Goal: Task Accomplishment & Management: Manage account settings

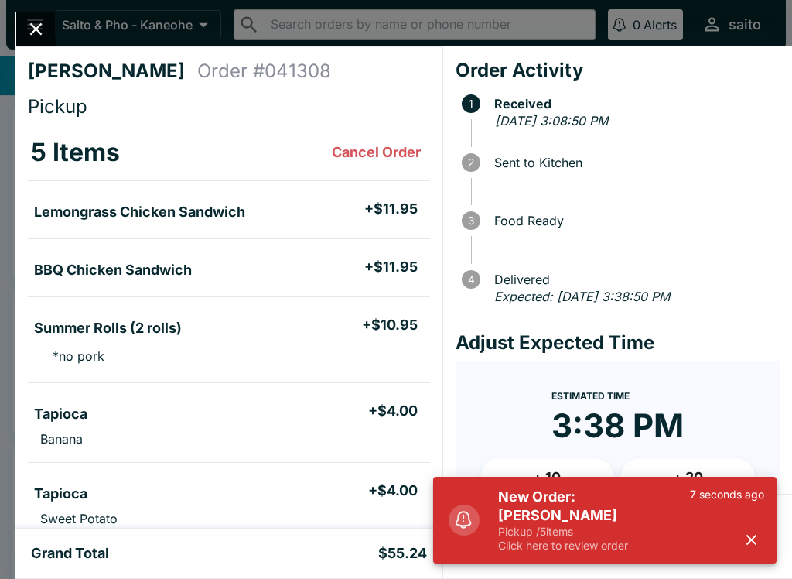
click at [763, 545] on button "button" at bounding box center [752, 540] width 26 height 26
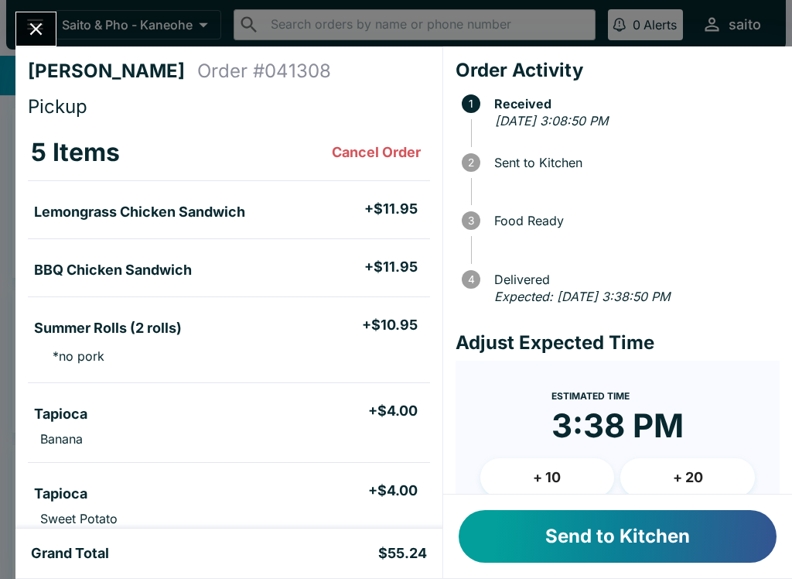
click at [639, 526] on button "Send to Kitchen" at bounding box center [618, 536] width 318 height 53
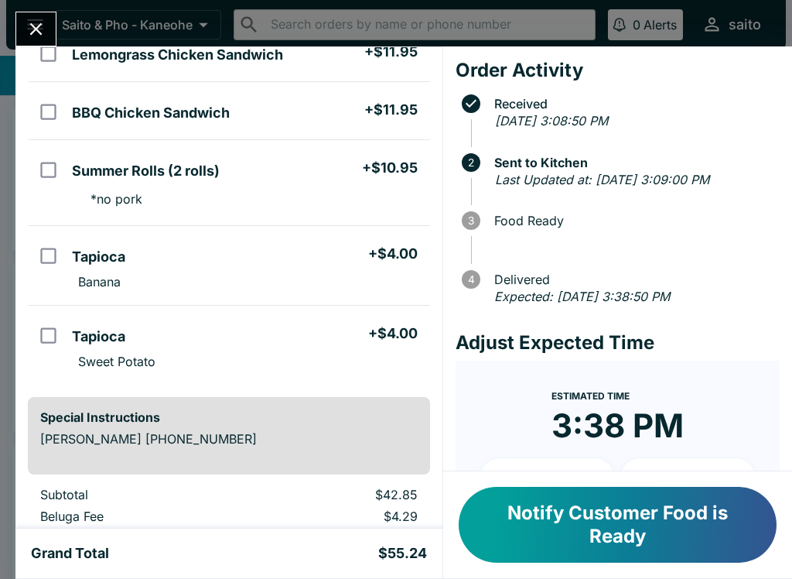
scroll to position [155, 0]
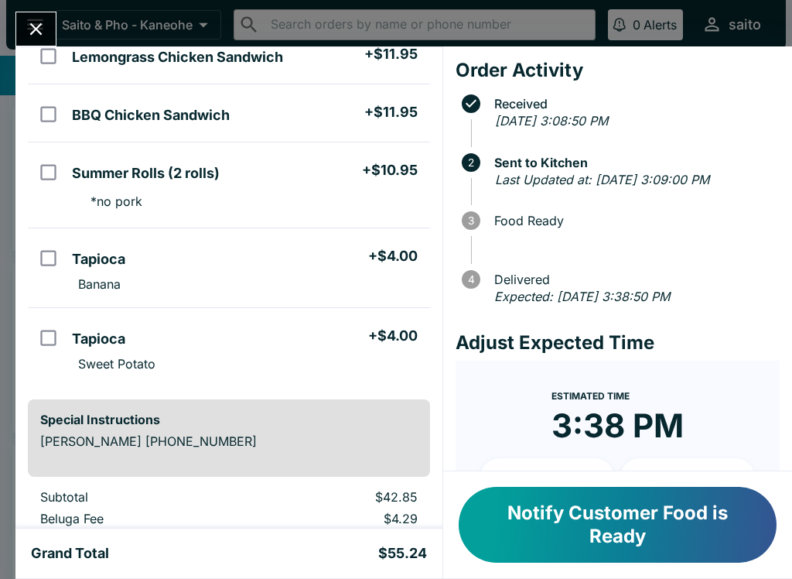
click at [46, 333] on input "orders table" at bounding box center [48, 337] width 35 height 35
checkbox input "true"
click at [53, 244] on input "orders table" at bounding box center [48, 258] width 35 height 35
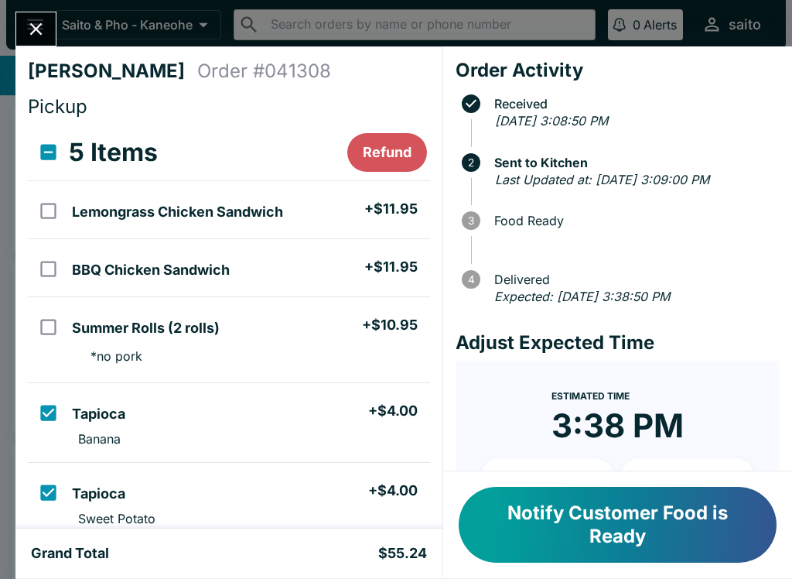
scroll to position [0, 0]
click at [388, 146] on button "Refund" at bounding box center [387, 152] width 80 height 39
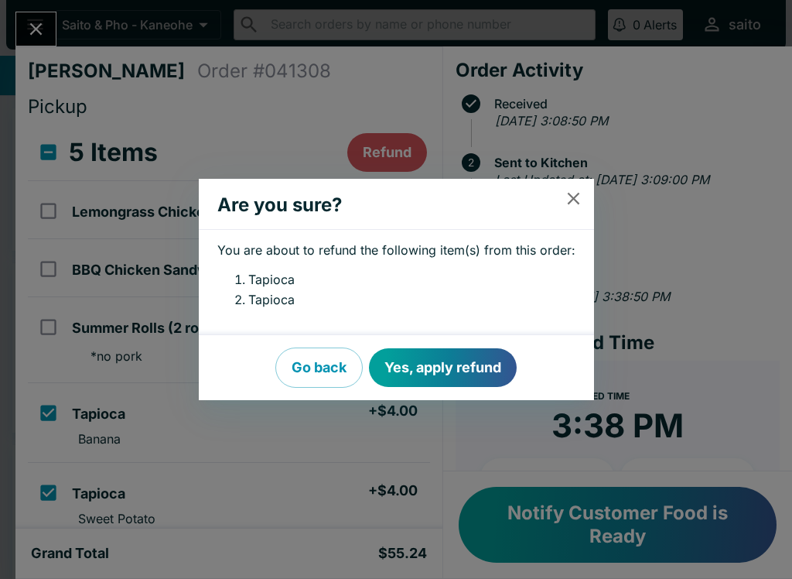
click at [453, 359] on button "Yes, apply refund" at bounding box center [443, 367] width 148 height 39
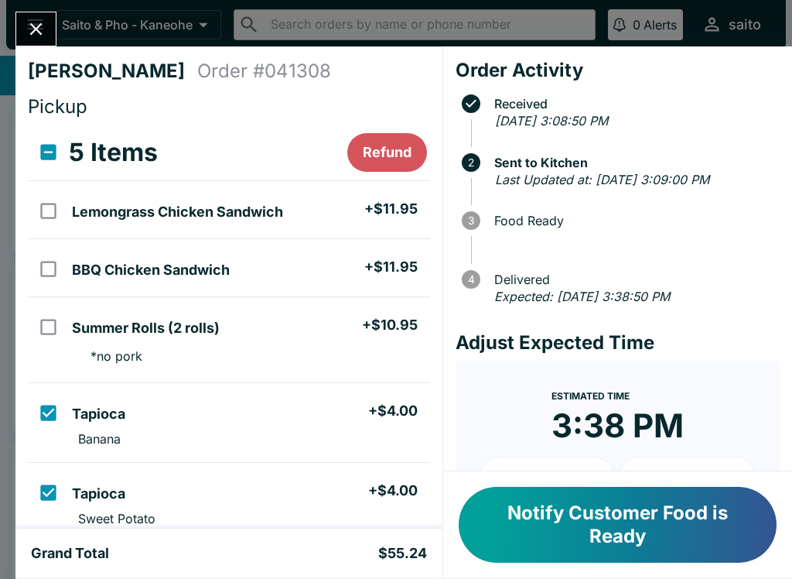
checkbox input "false"
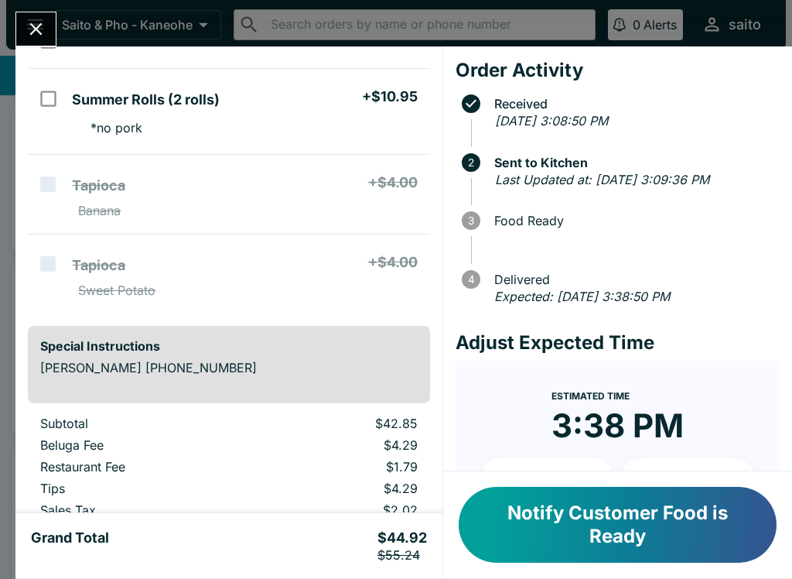
click at [41, 15] on button "Close" at bounding box center [35, 28] width 39 height 33
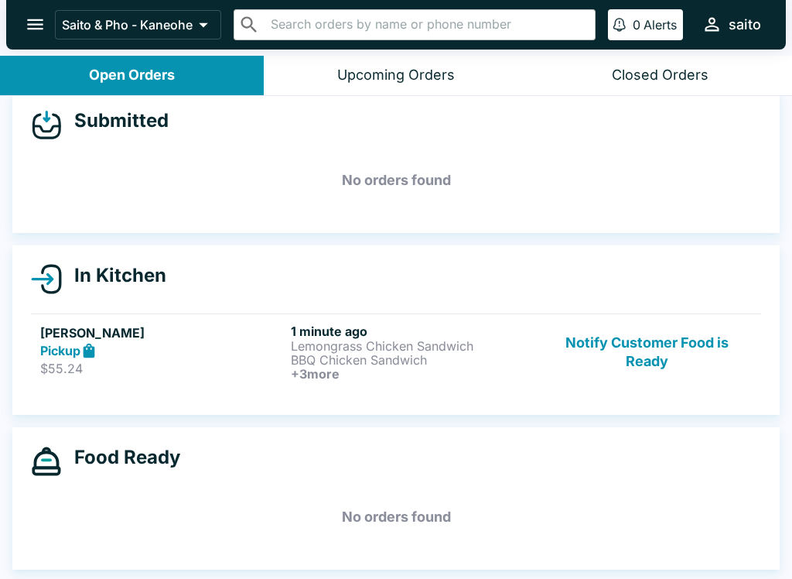
scroll to position [18, 0]
click at [370, 360] on p "BBQ Chicken Sandwich" at bounding box center [413, 360] width 244 height 14
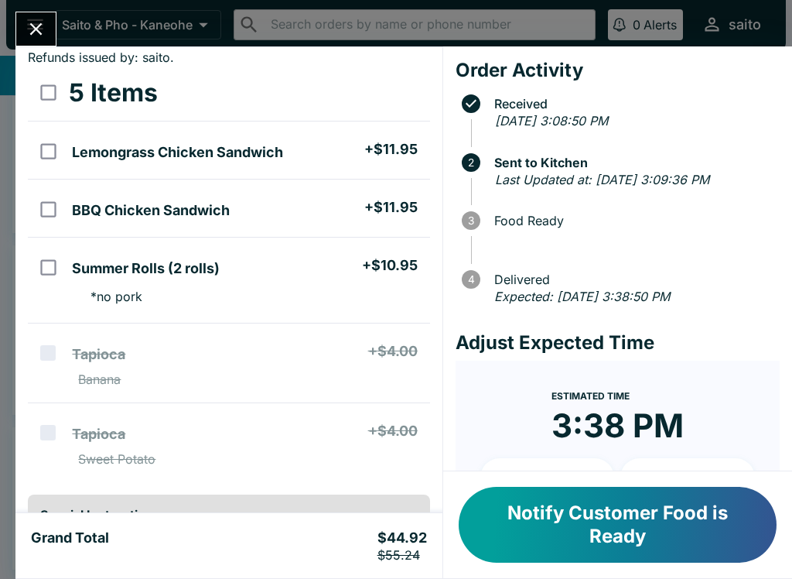
scroll to position [77, 0]
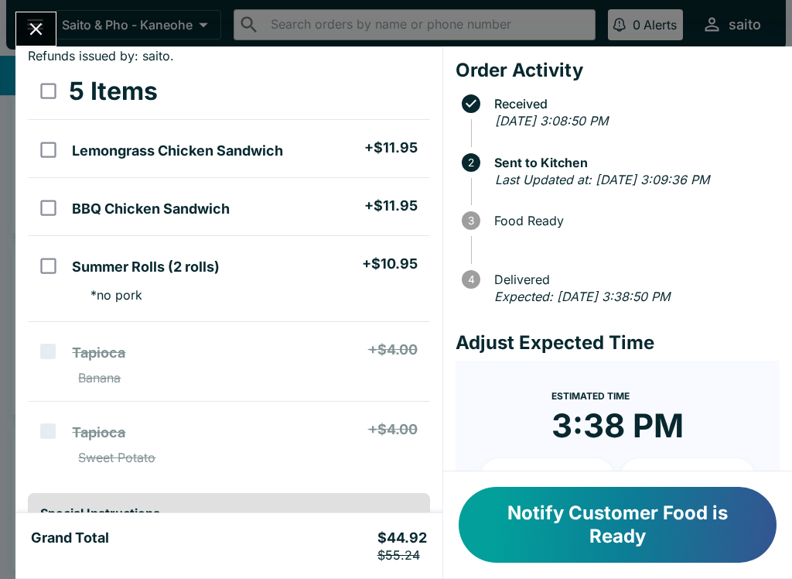
click at [596, 526] on button "Notify Customer Food is Ready" at bounding box center [618, 525] width 318 height 76
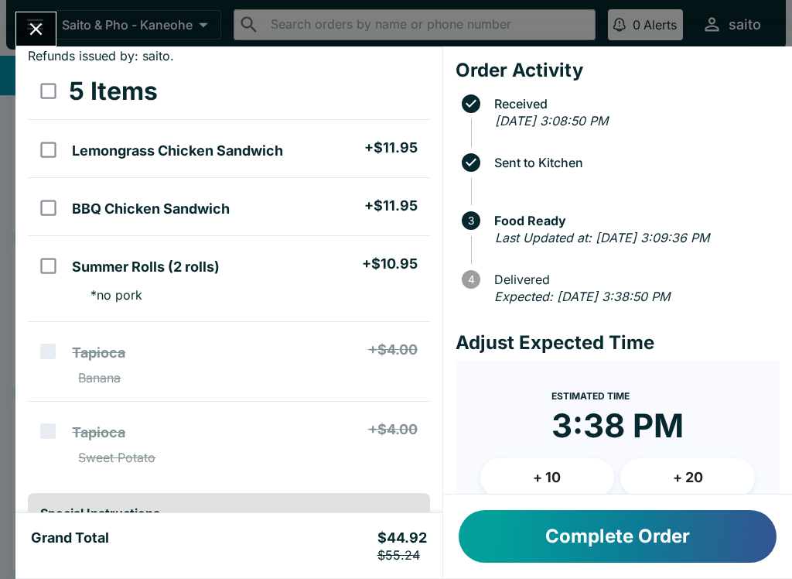
click at [614, 553] on button "Complete Order" at bounding box center [618, 536] width 318 height 53
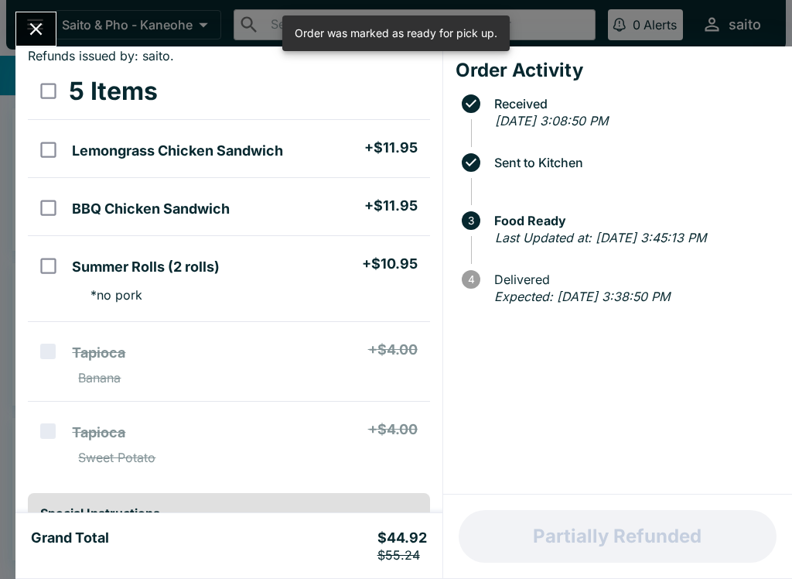
scroll to position [0, 0]
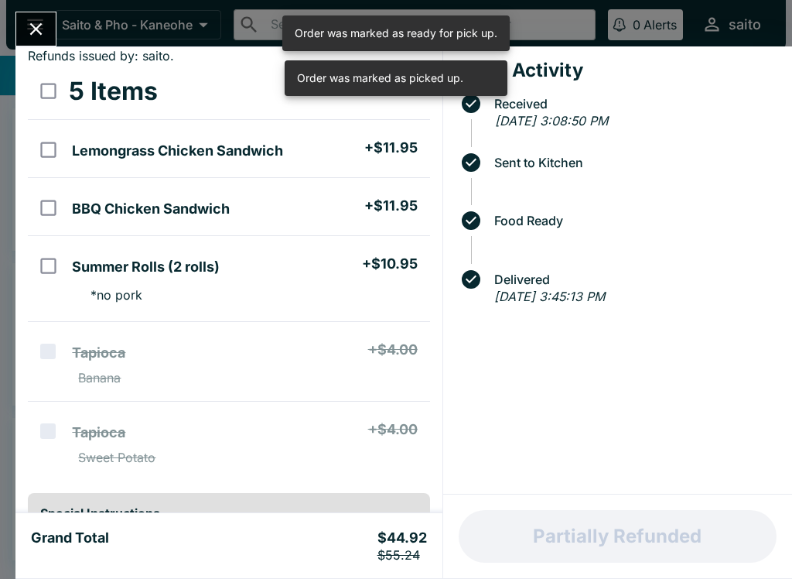
click at [29, 20] on icon "Close" at bounding box center [36, 29] width 21 height 21
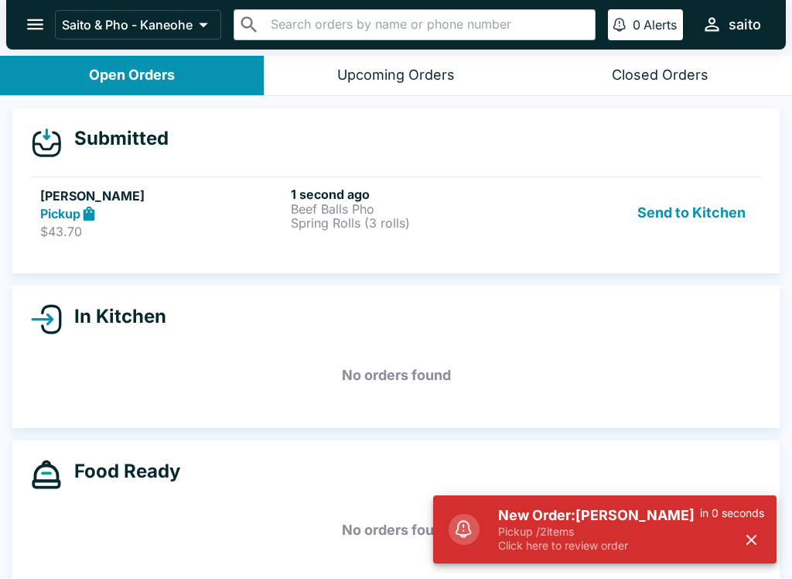
click at [566, 530] on p "Pickup / 2 items" at bounding box center [599, 532] width 202 height 14
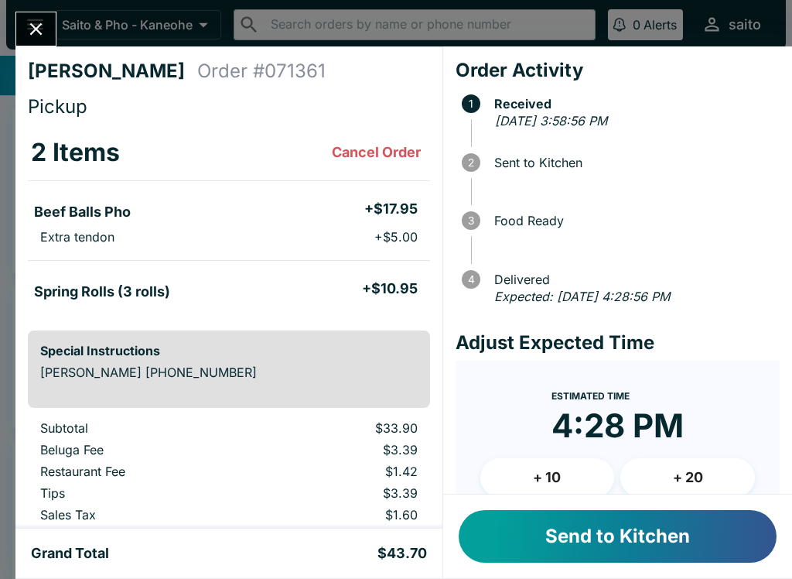
click at [584, 545] on button "Send to Kitchen" at bounding box center [618, 536] width 318 height 53
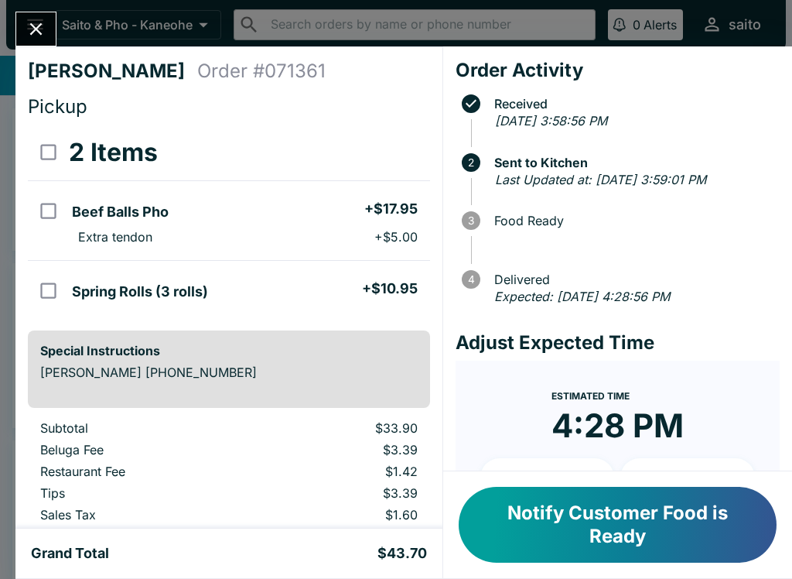
click at [562, 561] on button "Notify Customer Food is Ready" at bounding box center [618, 525] width 318 height 76
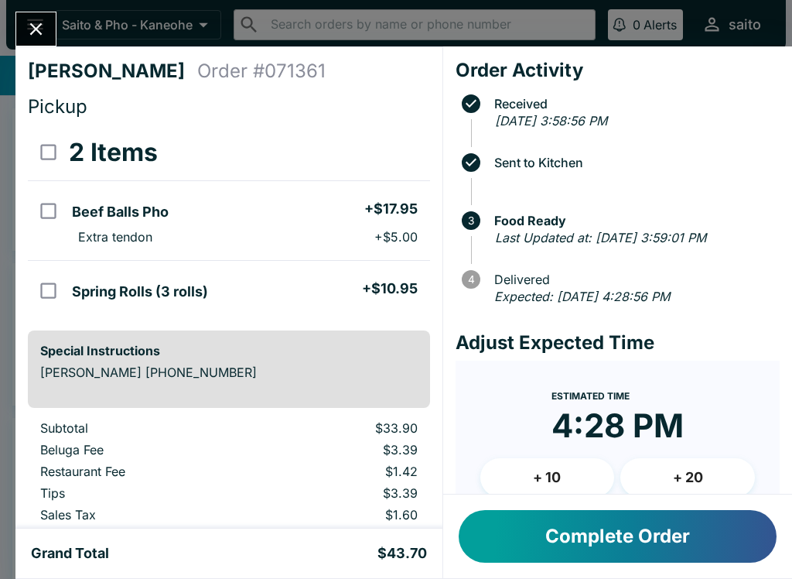
click at [569, 568] on div "Complete Order" at bounding box center [617, 536] width 349 height 84
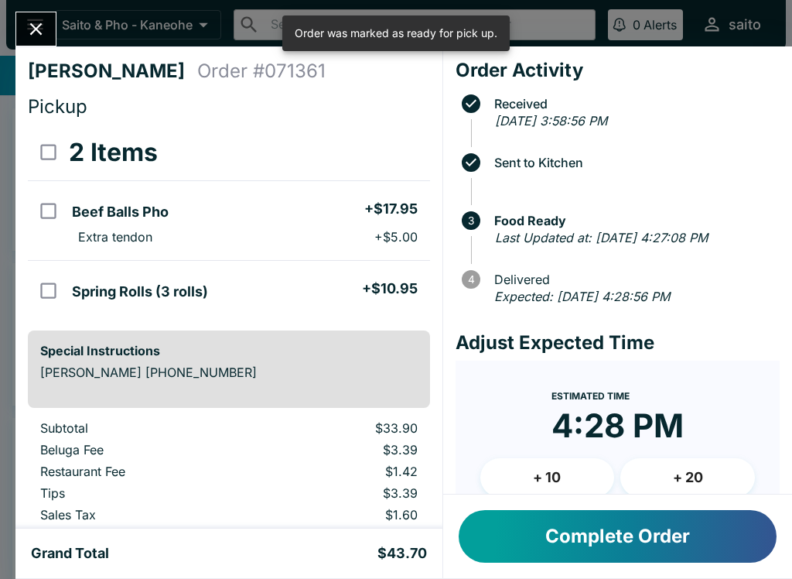
click at [626, 533] on button "Complete Order" at bounding box center [618, 536] width 318 height 53
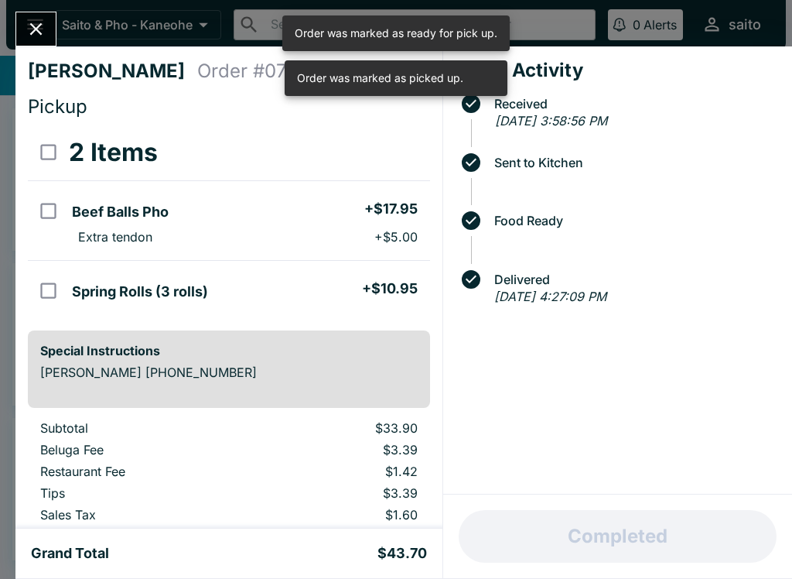
click at [37, 32] on icon "Close" at bounding box center [36, 29] width 21 height 21
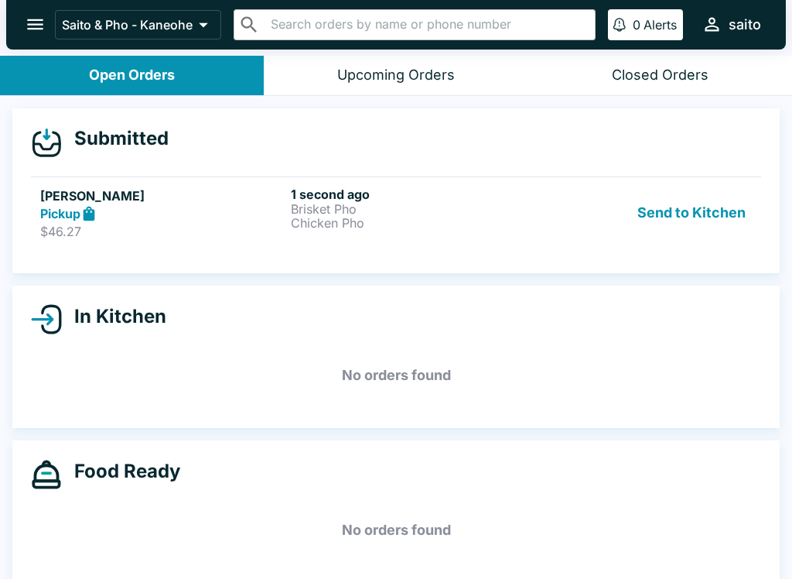
click at [650, 224] on button "Send to Kitchen" at bounding box center [691, 212] width 121 height 53
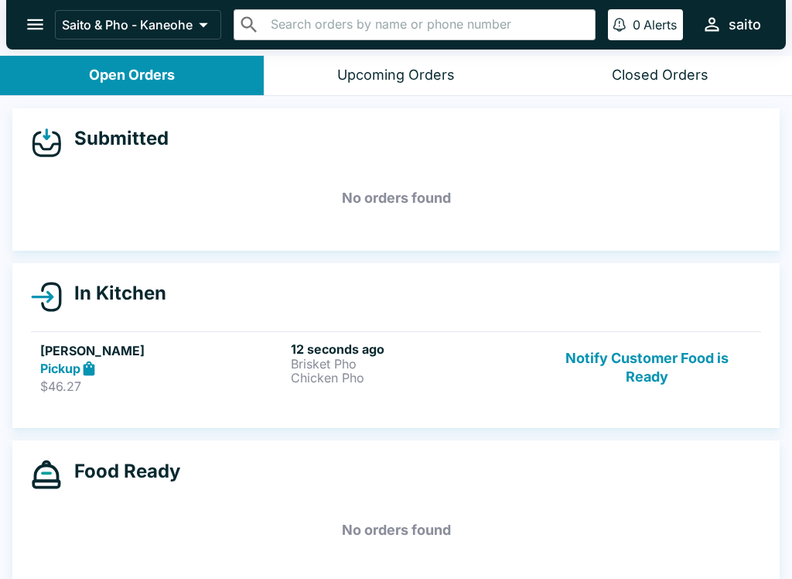
click at [682, 368] on button "Notify Customer Food is Ready" at bounding box center [647, 367] width 210 height 53
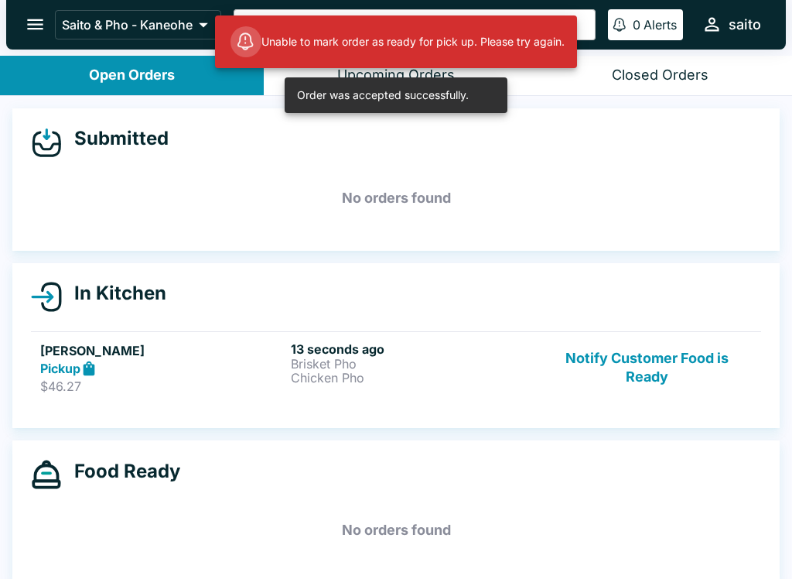
scroll to position [-2, 0]
click at [542, 49] on div "Unable to mark order as ready for pick up. Please try again." at bounding box center [398, 41] width 334 height 43
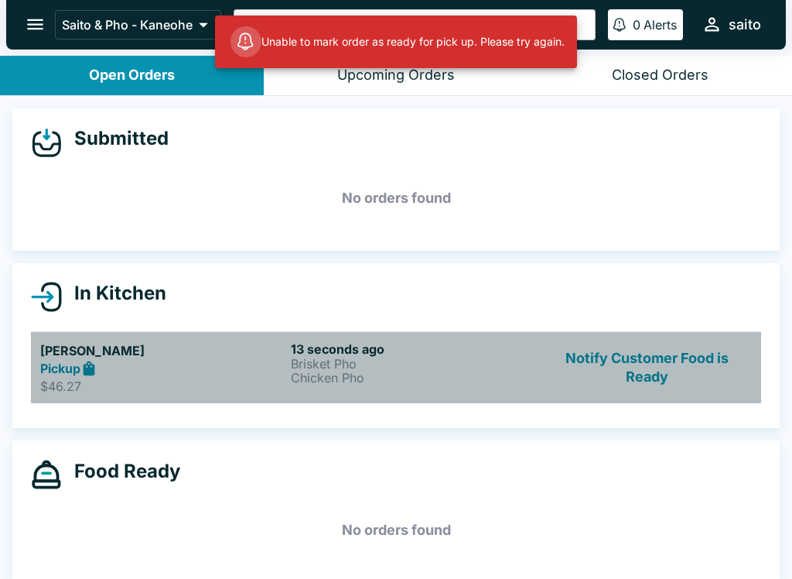
click at [190, 376] on div "Pickup" at bounding box center [162, 369] width 244 height 18
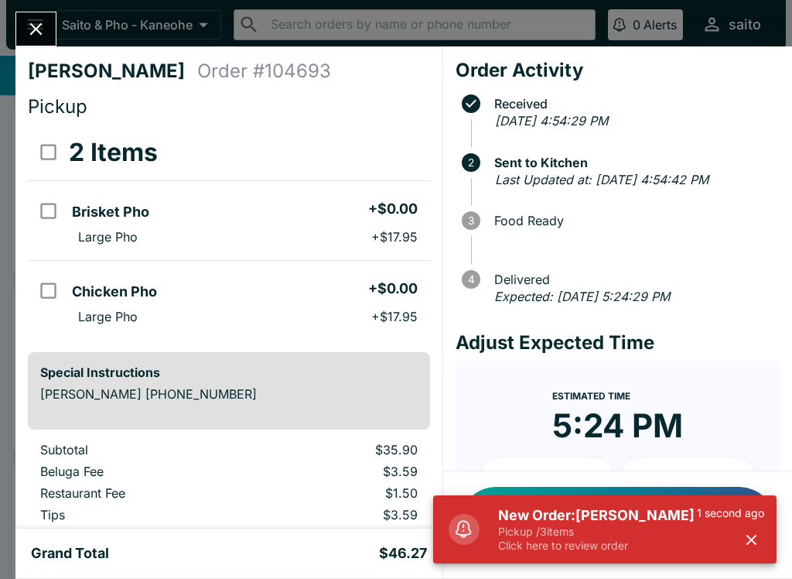
click at [631, 526] on p "Pickup / 3 items" at bounding box center [597, 532] width 199 height 14
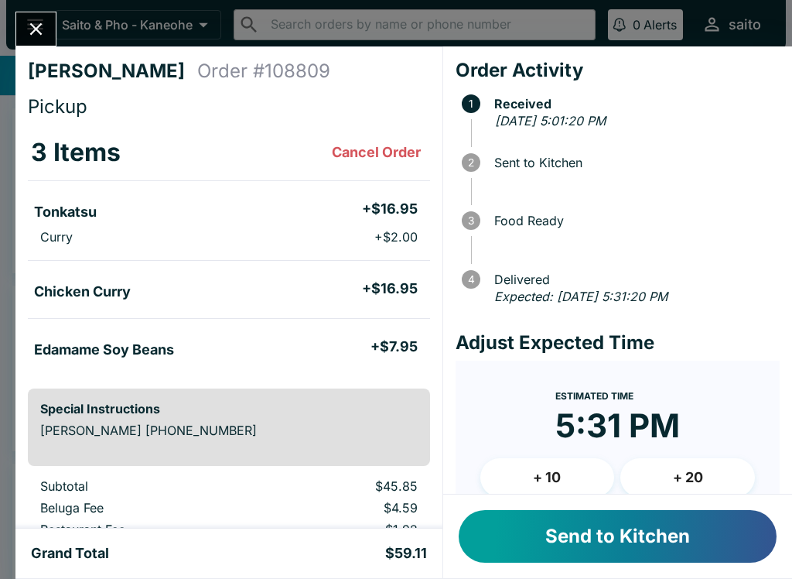
click at [655, 535] on button "Send to Kitchen" at bounding box center [618, 536] width 318 height 53
